Goal: Find specific page/section: Find specific page/section

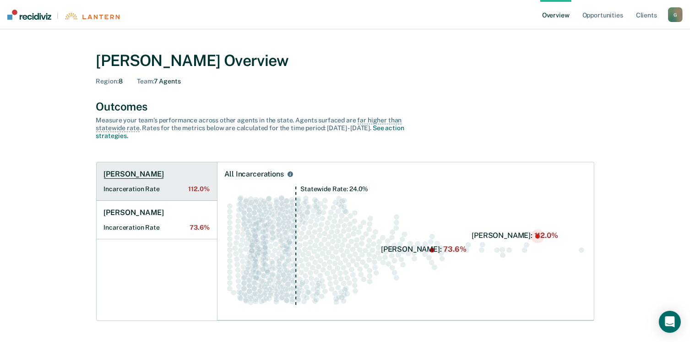
click at [145, 173] on h1 "[PERSON_NAME]" at bounding box center [134, 173] width 60 height 9
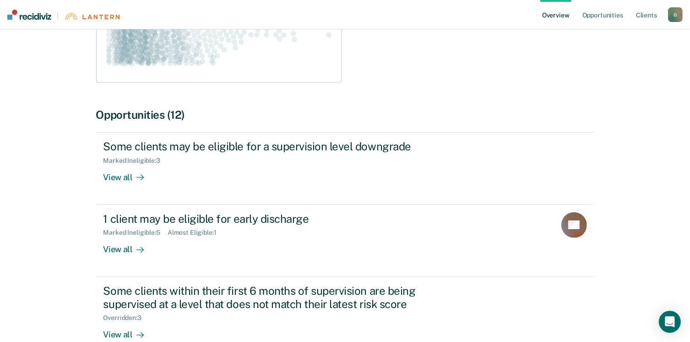
scroll to position [275, 0]
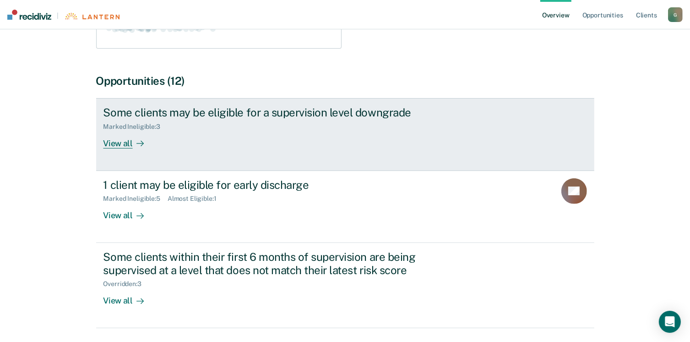
click at [127, 144] on div "View all" at bounding box center [129, 140] width 51 height 18
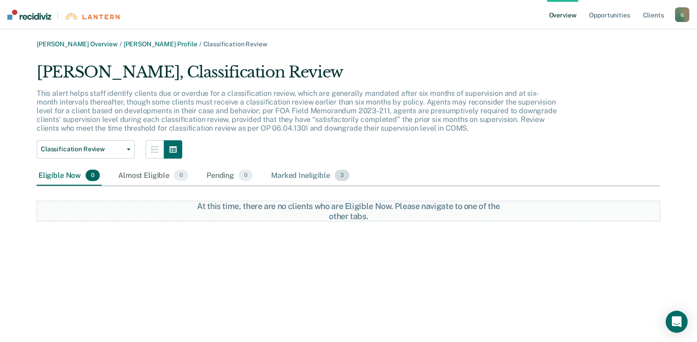
click at [295, 177] on div "Marked Ineligible 3" at bounding box center [310, 176] width 82 height 20
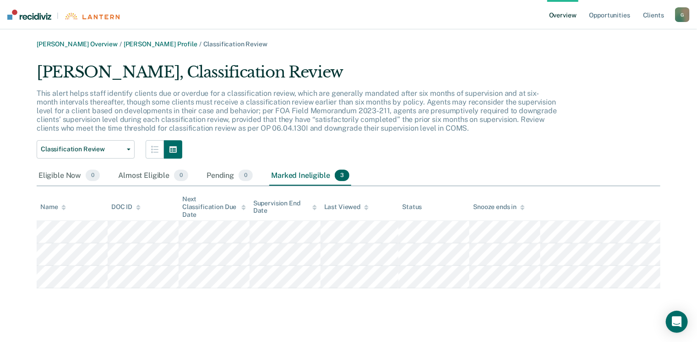
click at [562, 13] on link "Overview" at bounding box center [562, 14] width 31 height 29
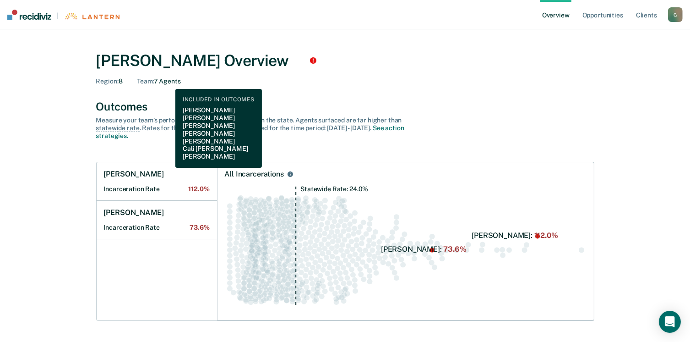
click at [169, 82] on div "Team : 7 Agents" at bounding box center [159, 81] width 44 height 8
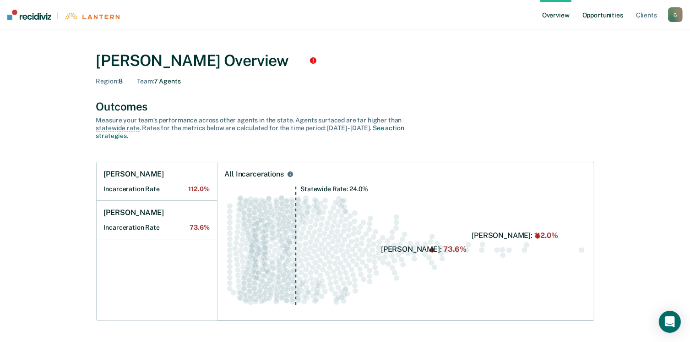
click at [597, 20] on link "Opportunities" at bounding box center [603, 14] width 44 height 29
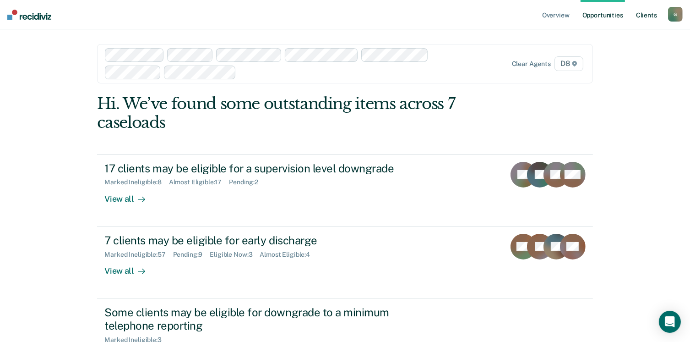
click at [651, 17] on link "Client s" at bounding box center [646, 14] width 25 height 29
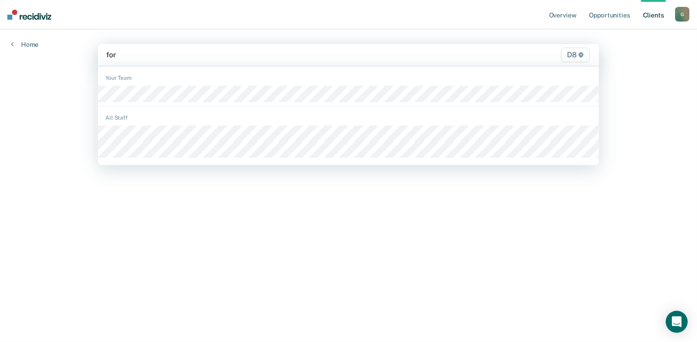
type input "forr"
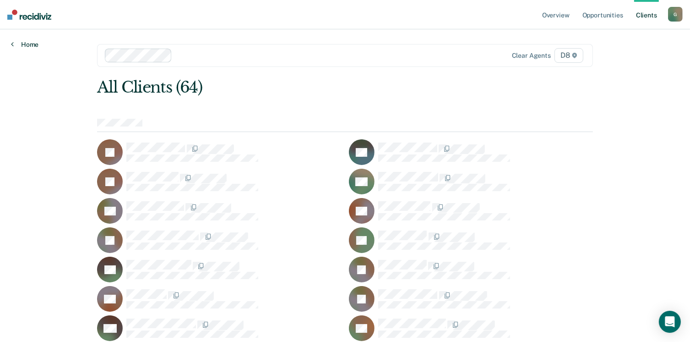
click at [34, 45] on link "Home" at bounding box center [24, 44] width 27 height 8
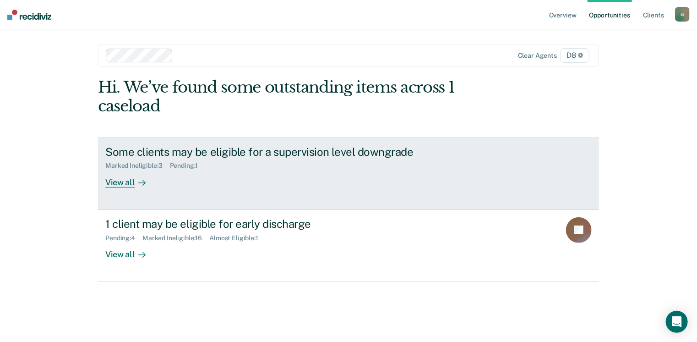
click at [130, 183] on div "View all" at bounding box center [130, 178] width 51 height 18
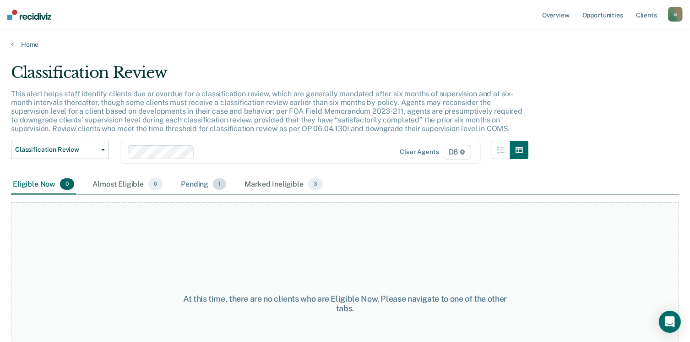
click at [196, 183] on div "Pending 1" at bounding box center [203, 185] width 49 height 20
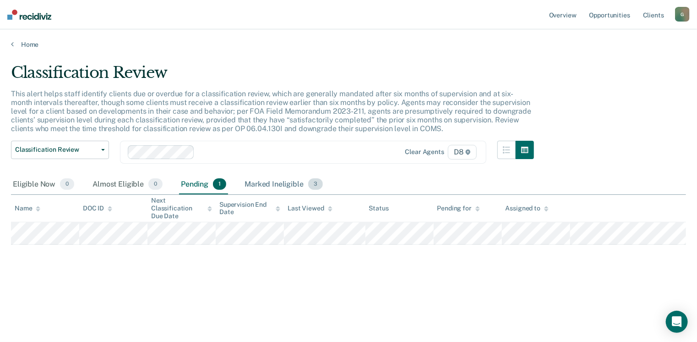
click at [264, 185] on div "Marked Ineligible 3" at bounding box center [284, 185] width 82 height 20
